Goal: Transaction & Acquisition: Purchase product/service

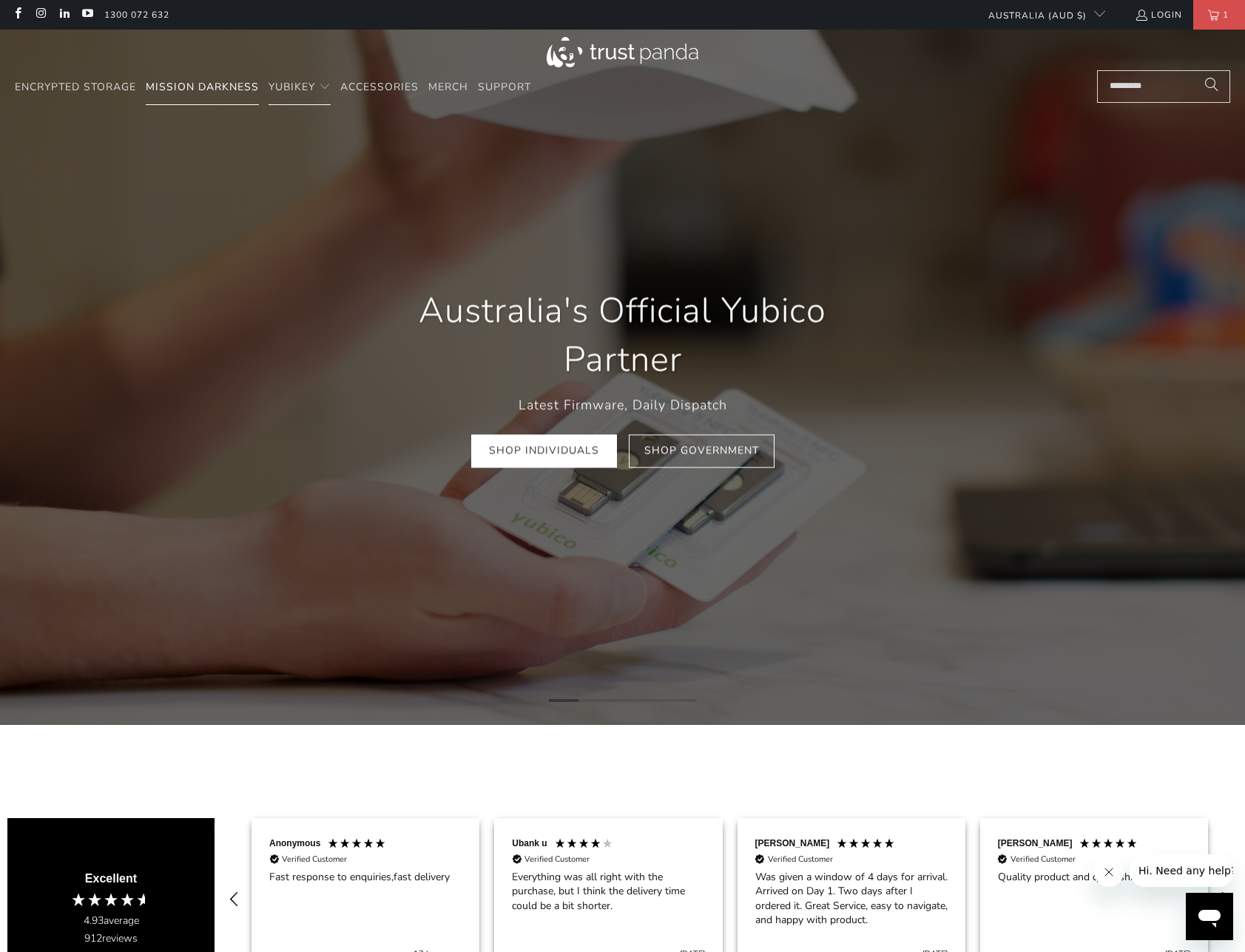
click at [178, 85] on span "Mission Darkness" at bounding box center [202, 87] width 113 height 14
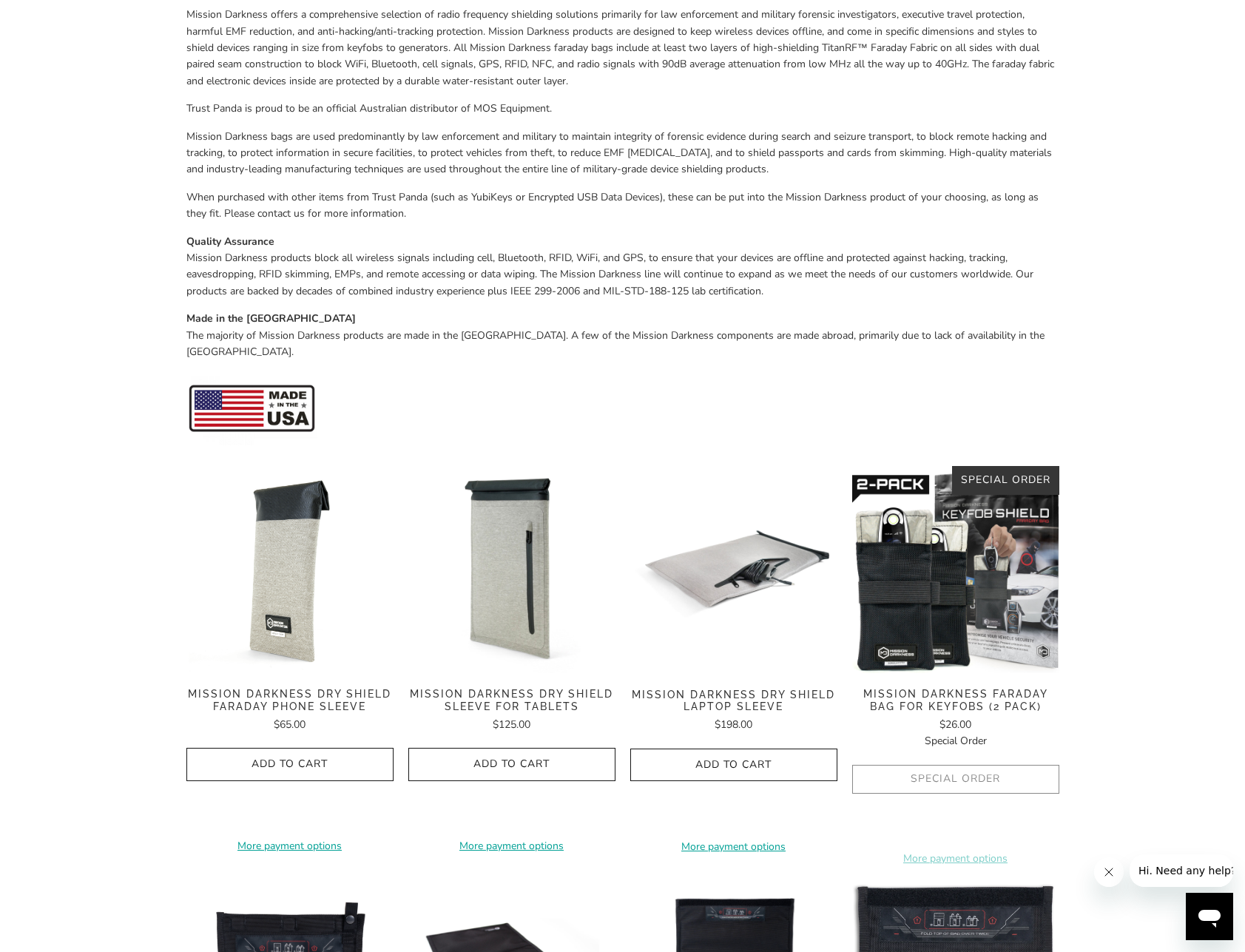
scroll to position [517, 0]
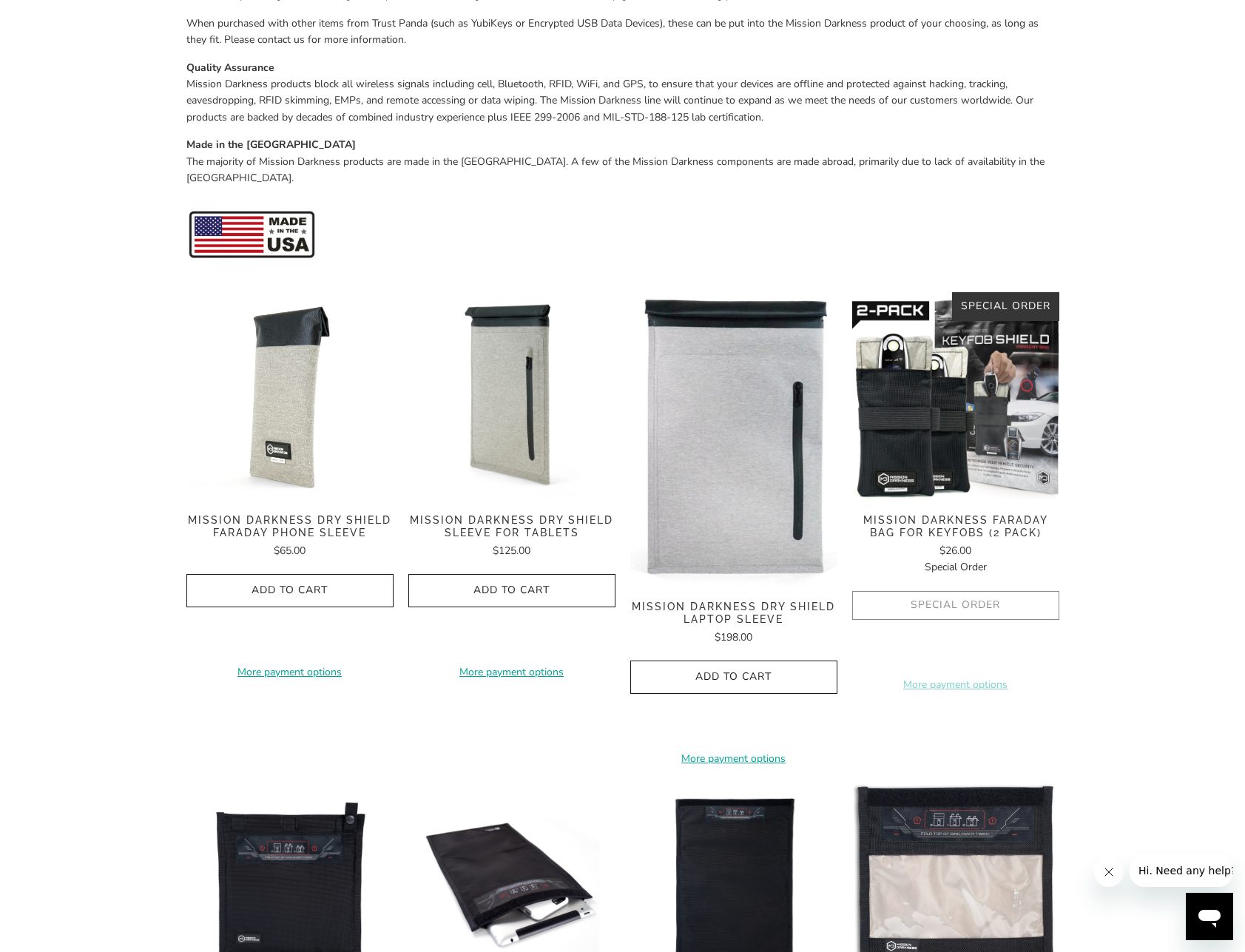
click at [770, 359] on img at bounding box center [733, 438] width 207 height 294
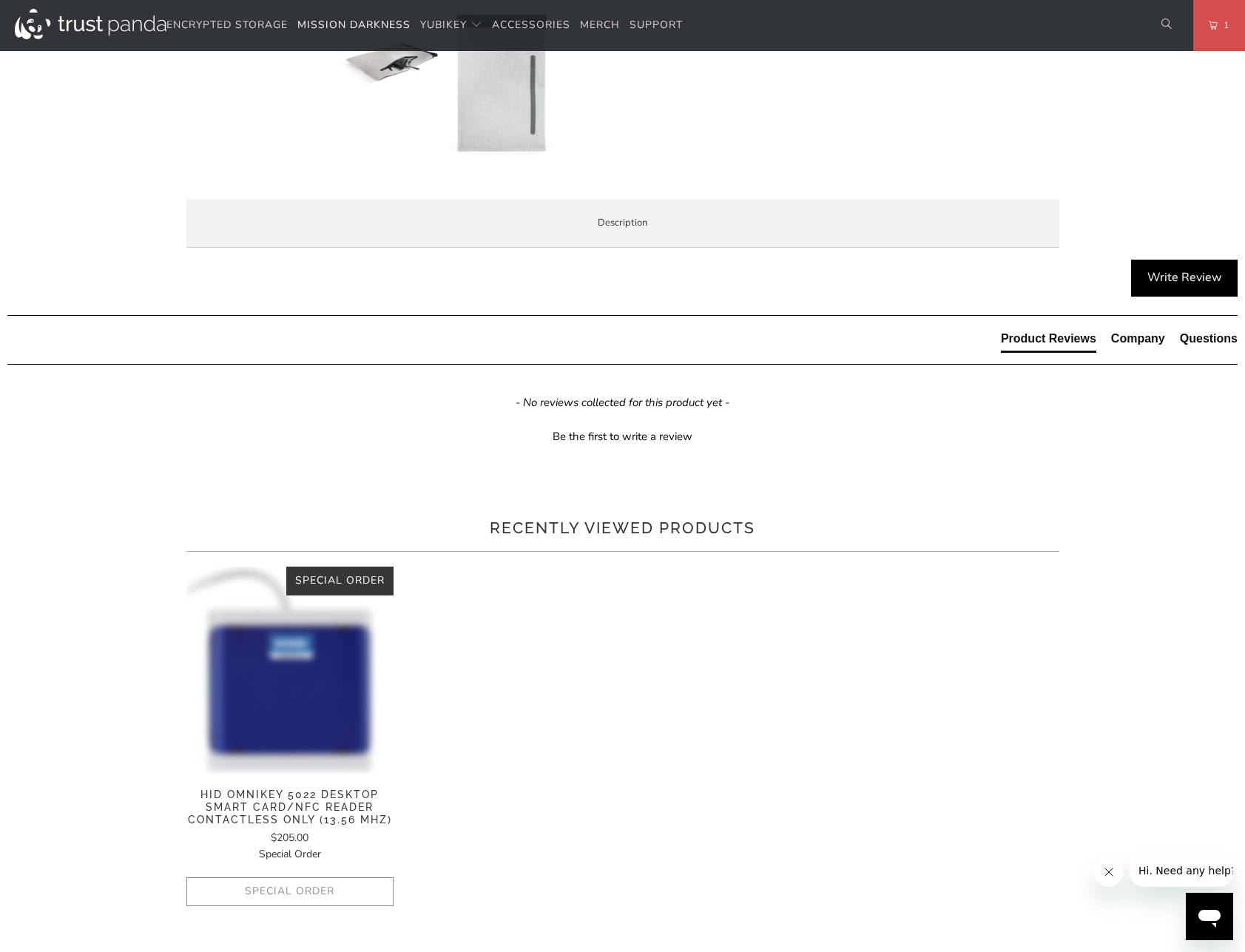
scroll to position [666, 0]
click at [0, 0] on span "Product Features" at bounding box center [0, 0] width 0 height 0
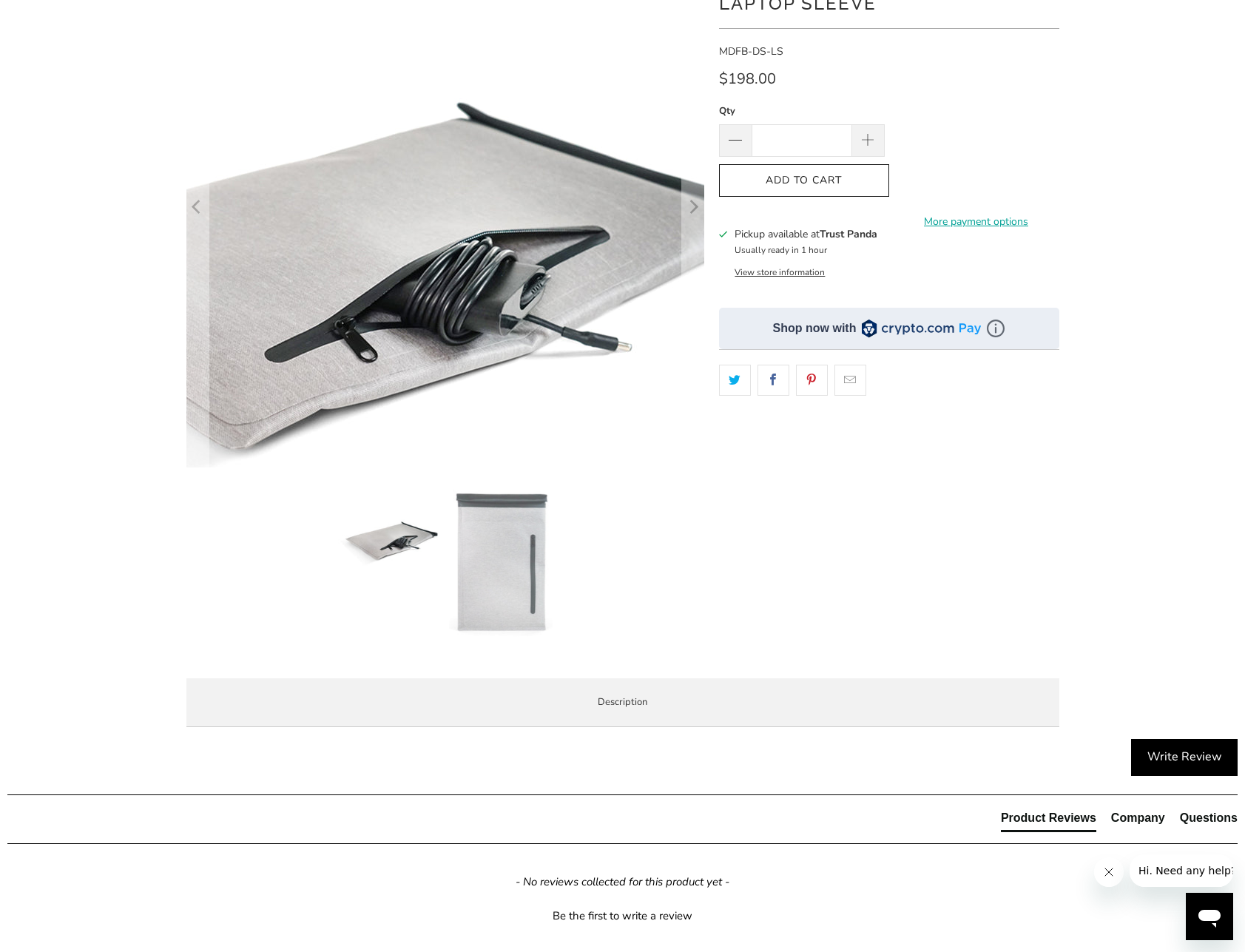
scroll to position [0, 0]
